Goal: Task Accomplishment & Management: Manage account settings

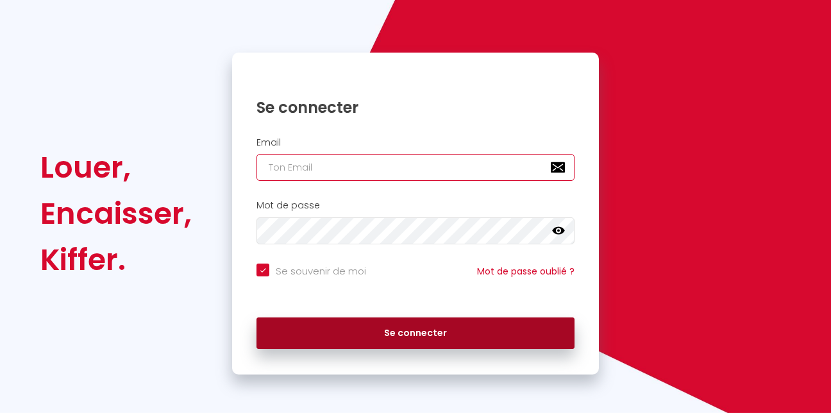
type input "[EMAIL_ADDRESS][DOMAIN_NAME]"
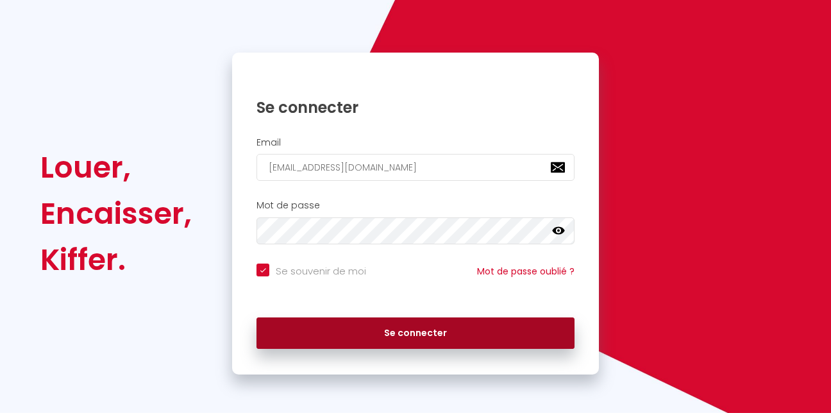
click at [385, 324] on button "Se connecter" at bounding box center [415, 333] width 318 height 32
checkbox input "true"
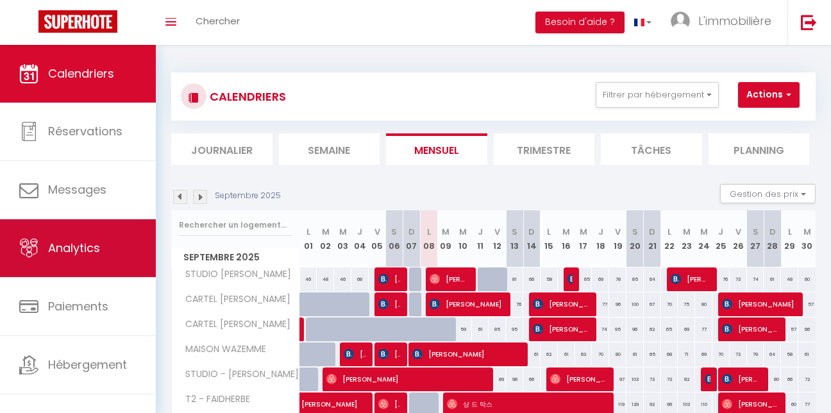
scroll to position [37, 0]
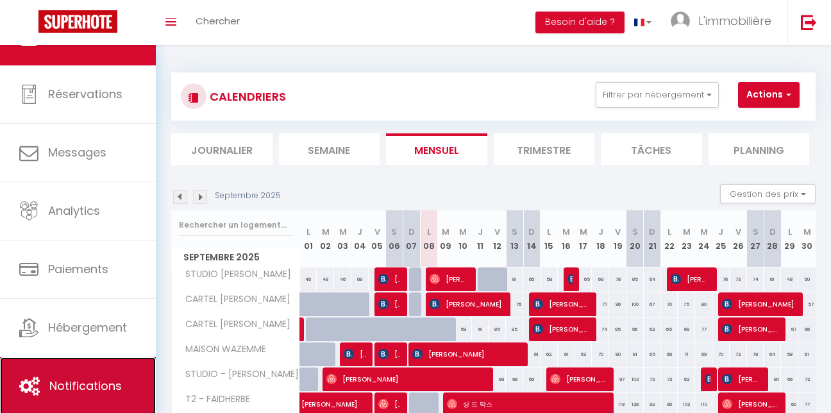
click at [107, 384] on span "Notifications" at bounding box center [85, 386] width 72 height 16
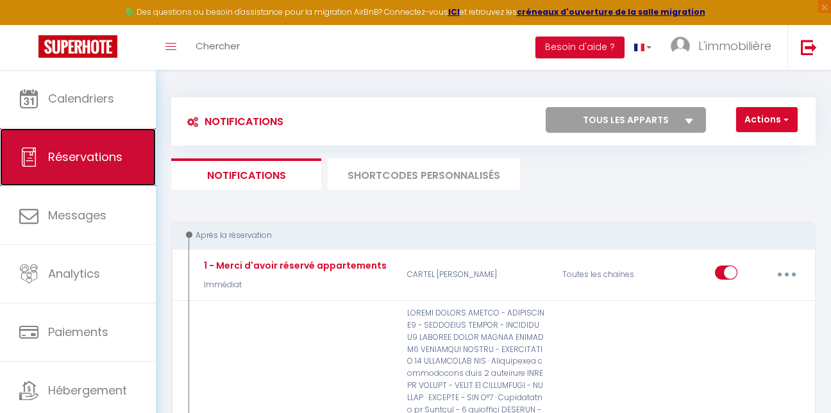
click at [104, 185] on link "Réservations" at bounding box center [78, 157] width 156 height 58
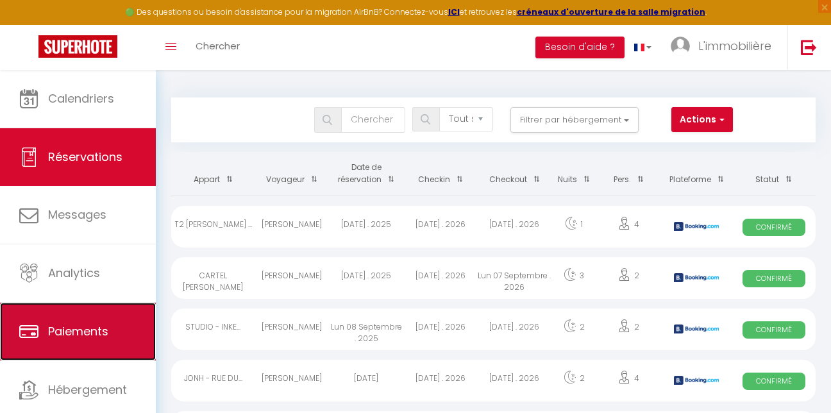
click at [102, 313] on link "Paiements" at bounding box center [78, 332] width 156 height 58
select select "2"
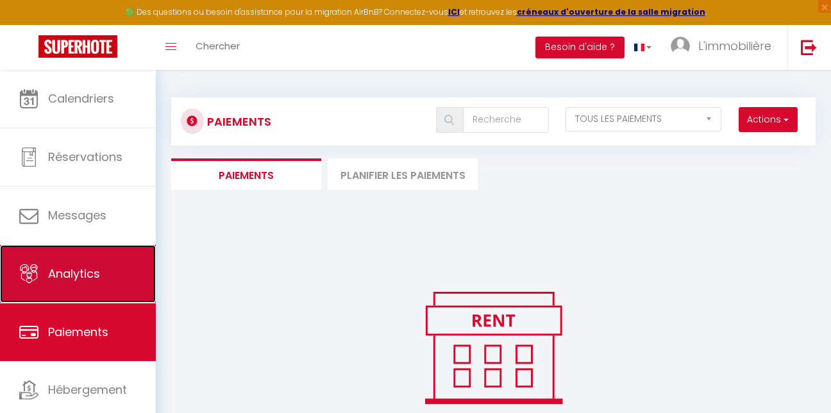
click at [103, 272] on link "Analytics" at bounding box center [78, 274] width 156 height 58
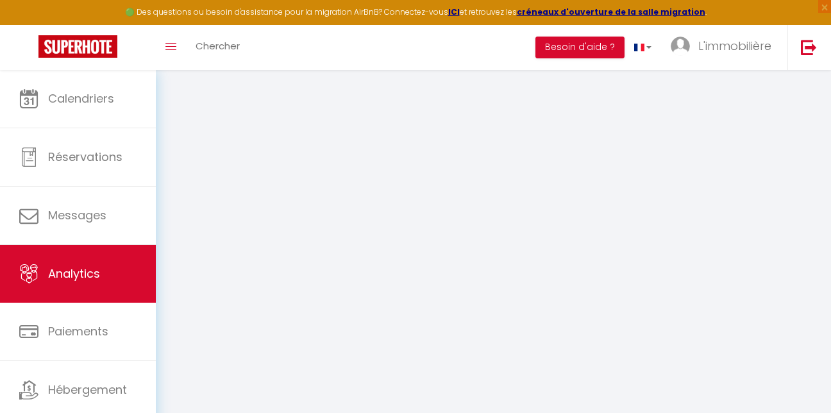
select select "2025"
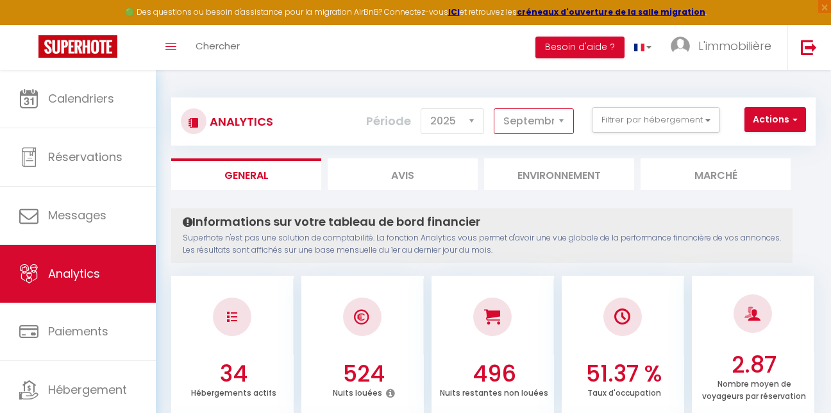
click at [538, 117] on select "[PERSON_NAME] Mars Avril Mai Juin Juillet Août Septembre Octobre Novembre Décem…" at bounding box center [534, 121] width 80 height 26
select select "8"
click at [494, 108] on select "[PERSON_NAME] Mars Avril Mai Juin Juillet Août Septembre Octobre Novembre Décem…" at bounding box center [534, 121] width 80 height 26
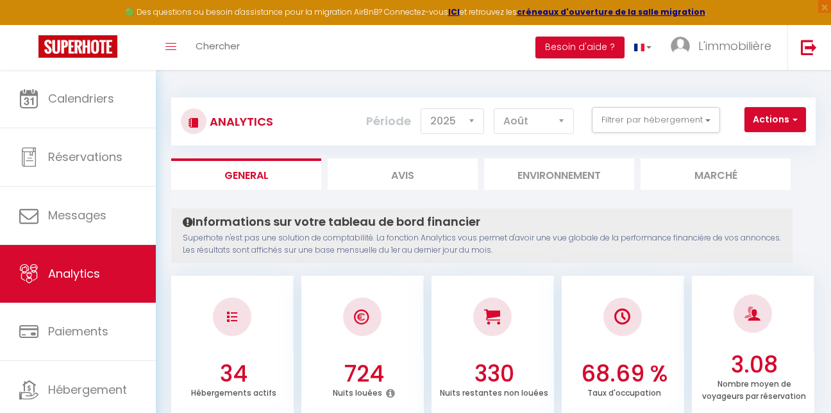
click at [462, 175] on li "Avis" at bounding box center [403, 173] width 150 height 31
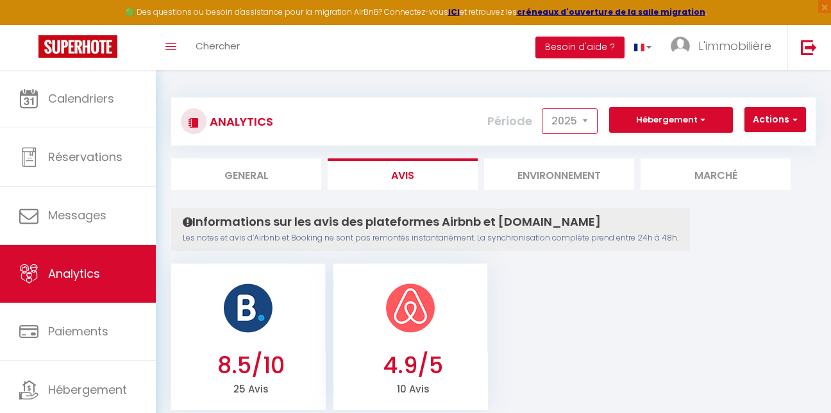
click at [554, 119] on select "2015 2016 2017 2018 2019 2020 2021 2022 2023 2024 2025 2026 2027" at bounding box center [570, 121] width 56 height 26
click at [662, 346] on ul "8.5/10 25 Avis 4.9/5 10 Avis" at bounding box center [493, 334] width 644 height 149
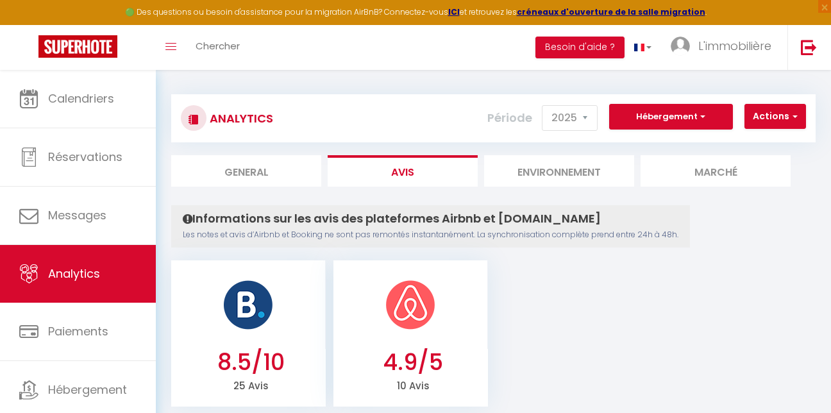
scroll to position [4, 0]
click at [702, 119] on span "button" at bounding box center [701, 116] width 8 height 12
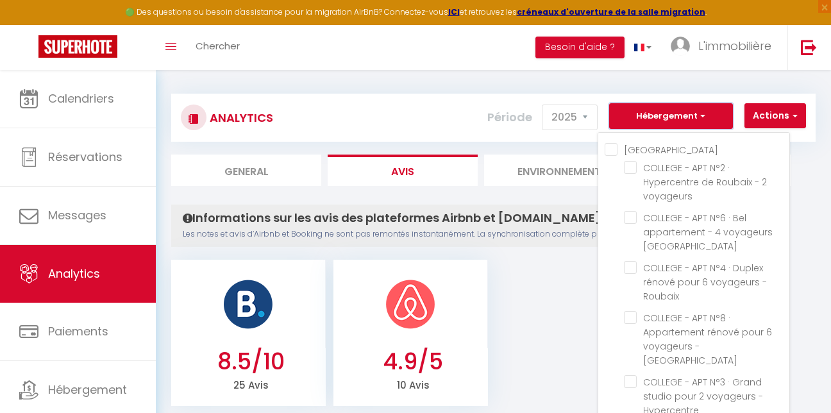
click at [702, 119] on span "button" at bounding box center [701, 116] width 8 height 12
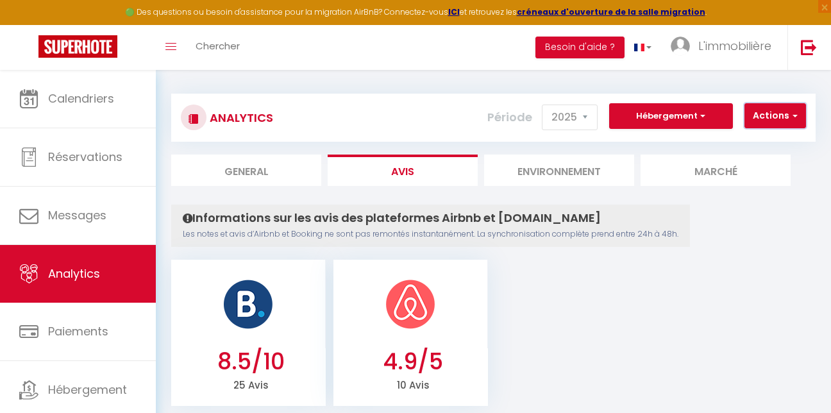
click at [781, 115] on button "Actions" at bounding box center [775, 116] width 62 height 26
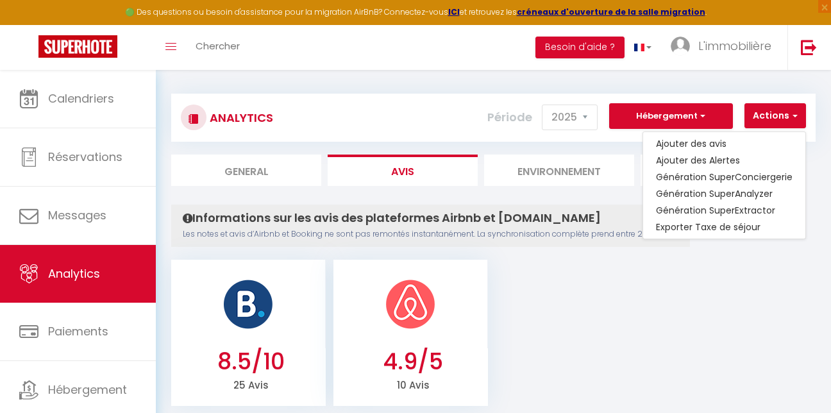
click at [749, 312] on ul "8.5/10 25 Avis 4.9/5 10 Avis" at bounding box center [493, 330] width 644 height 149
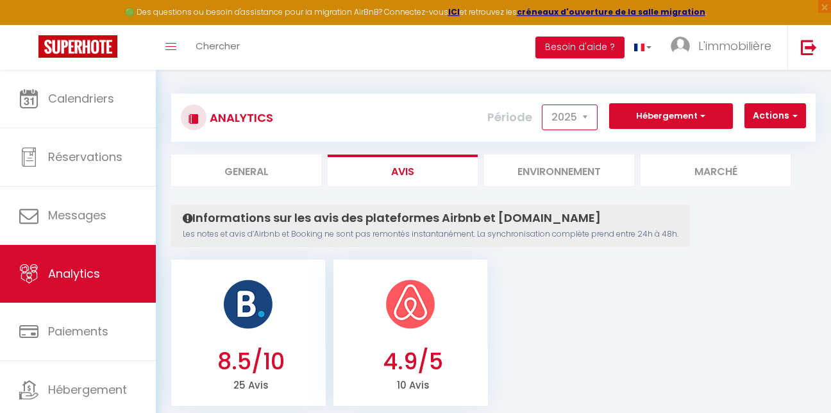
click at [567, 116] on select "2015 2016 2017 2018 2019 2020 2021 2022 2023 2024 2025 2026 2027" at bounding box center [570, 117] width 56 height 26
click at [543, 104] on select "2015 2016 2017 2018 2019 2020 2021 2022 2023 2024 2025 2026 2027" at bounding box center [570, 117] width 56 height 26
click at [577, 123] on select "2015 2016 2017 2018 2019 2020 2021 2022 2023 2024 2025 2026 2027" at bounding box center [570, 117] width 56 height 26
click at [543, 104] on select "2015 2016 2017 2018 2019 2020 2021 2022 2023 2024 2025 2026 2027" at bounding box center [570, 117] width 56 height 26
click at [585, 117] on select "2015 2016 2017 2018 2019 2020 2021 2022 2023 2024 2025 2026 2027" at bounding box center [570, 117] width 56 height 26
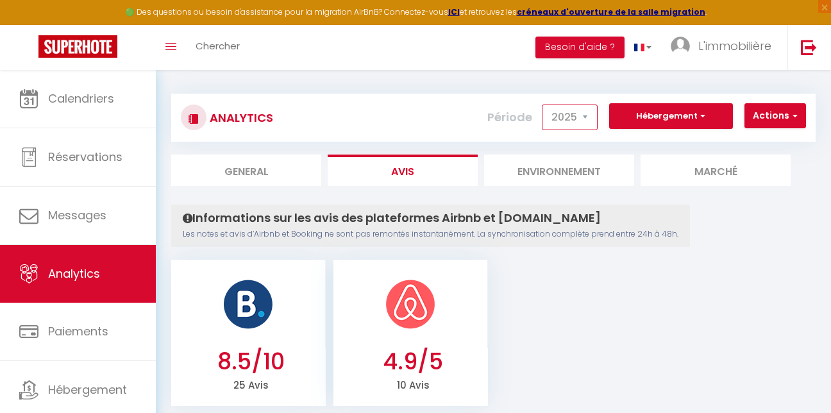
click at [543, 104] on select "2015 2016 2017 2018 2019 2020 2021 2022 2023 2024 2025 2026 2027" at bounding box center [570, 117] width 56 height 26
click at [570, 123] on select "2015 2016 2017 2018 2019 2020 2021 2022 2023 2024 2025 2026 2027" at bounding box center [570, 117] width 56 height 26
click at [543, 104] on select "2015 2016 2017 2018 2019 2020 2021 2022 2023 2024 2025 2026 2027" at bounding box center [570, 117] width 56 height 26
click at [578, 117] on select "2015 2016 2017 2018 2019 2020 2021 2022 2023 2024 2025 2026 2027" at bounding box center [570, 117] width 56 height 26
select select "2025"
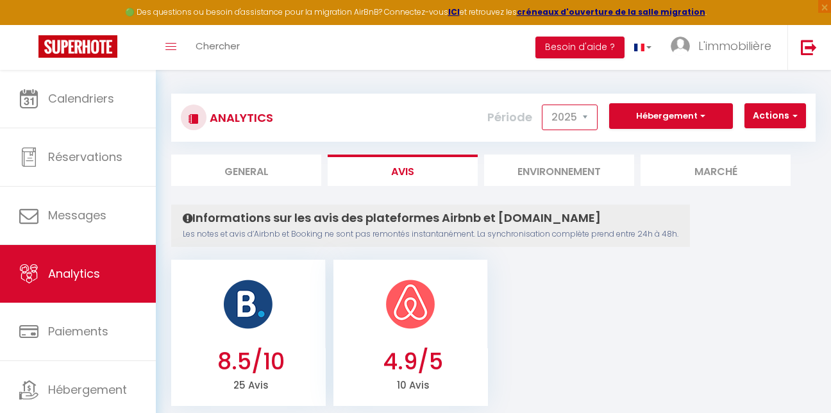
click at [543, 104] on select "2015 2016 2017 2018 2019 2020 2021 2022 2023 2024 2025 2026 2027" at bounding box center [570, 117] width 56 height 26
click at [276, 167] on li "General" at bounding box center [246, 169] width 150 height 31
select select "2025"
select select "9"
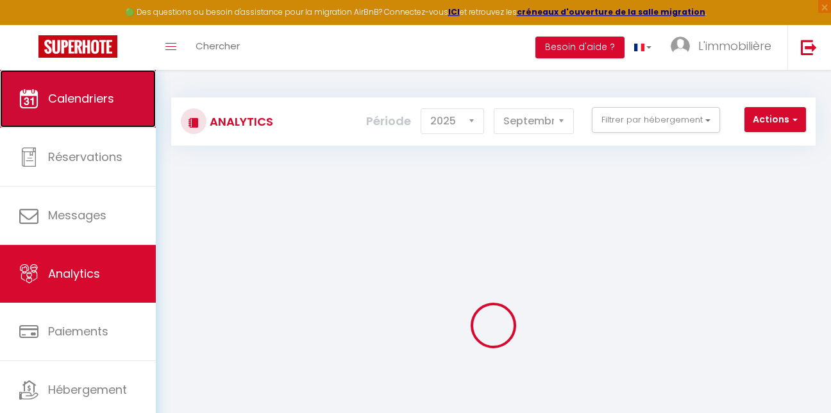
click at [46, 84] on link "Calendriers" at bounding box center [78, 99] width 156 height 58
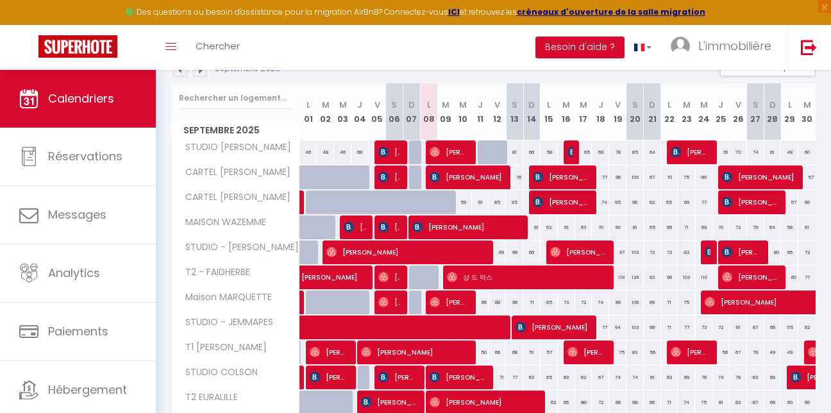
scroll to position [154, 0]
